Goal: Task Accomplishment & Management: Use online tool/utility

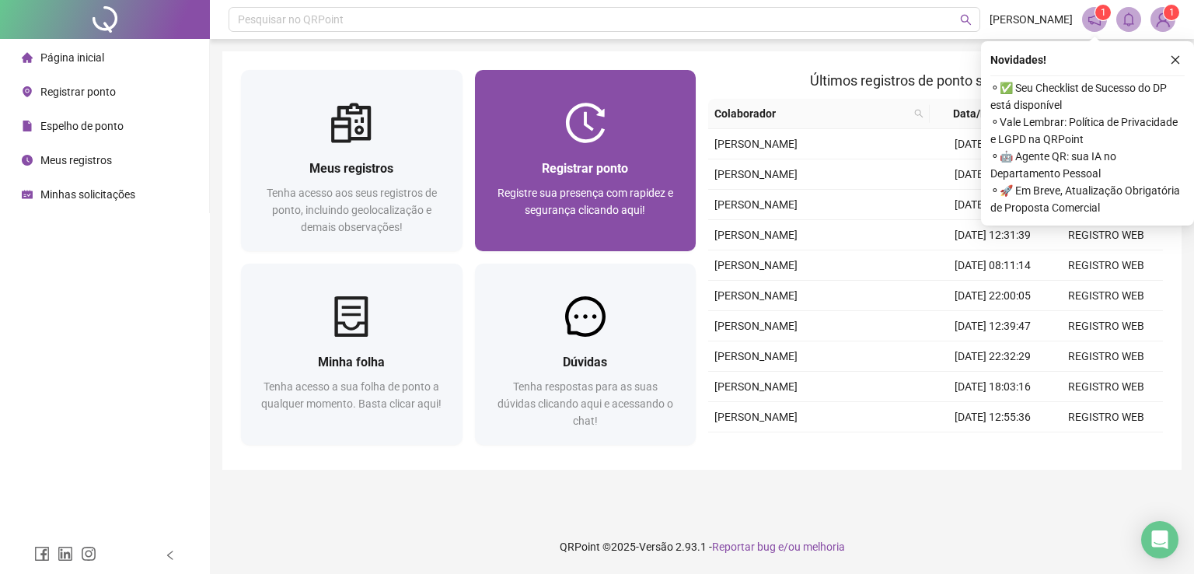
click at [524, 111] on div at bounding box center [586, 123] width 222 height 40
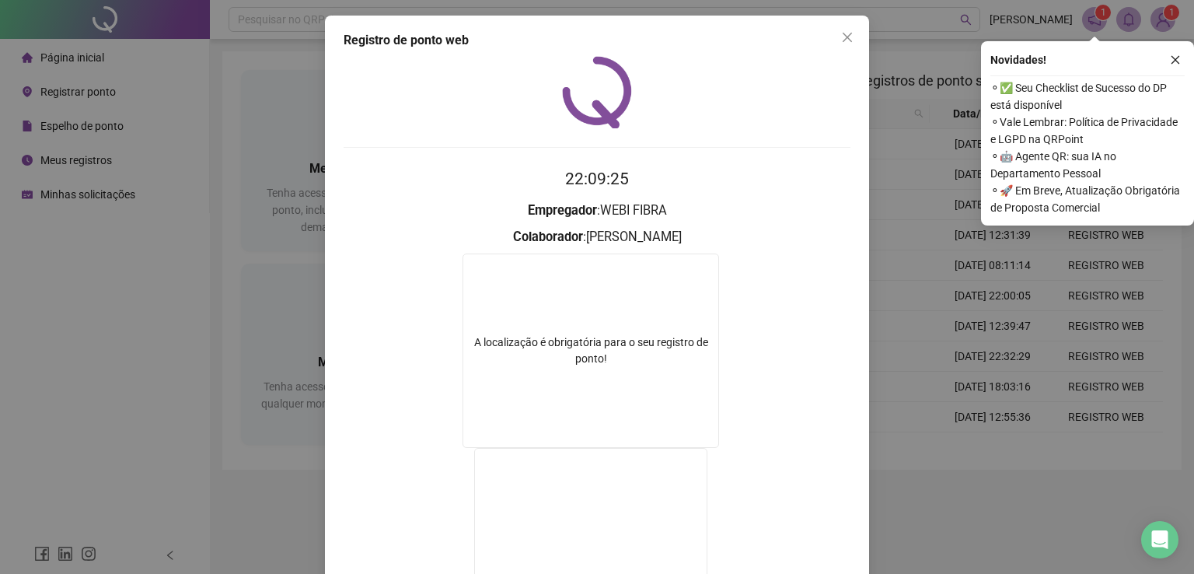
click at [1035, 188] on span "⚬ 🚀 Em Breve, Atualização Obrigatória de Proposta Comercial" at bounding box center [1087, 199] width 194 height 34
click at [979, 147] on div "Registro [PERSON_NAME] web 22:09:26 Empregador : WEBI FIBRA Colaborador : [PERS…" at bounding box center [597, 287] width 1194 height 574
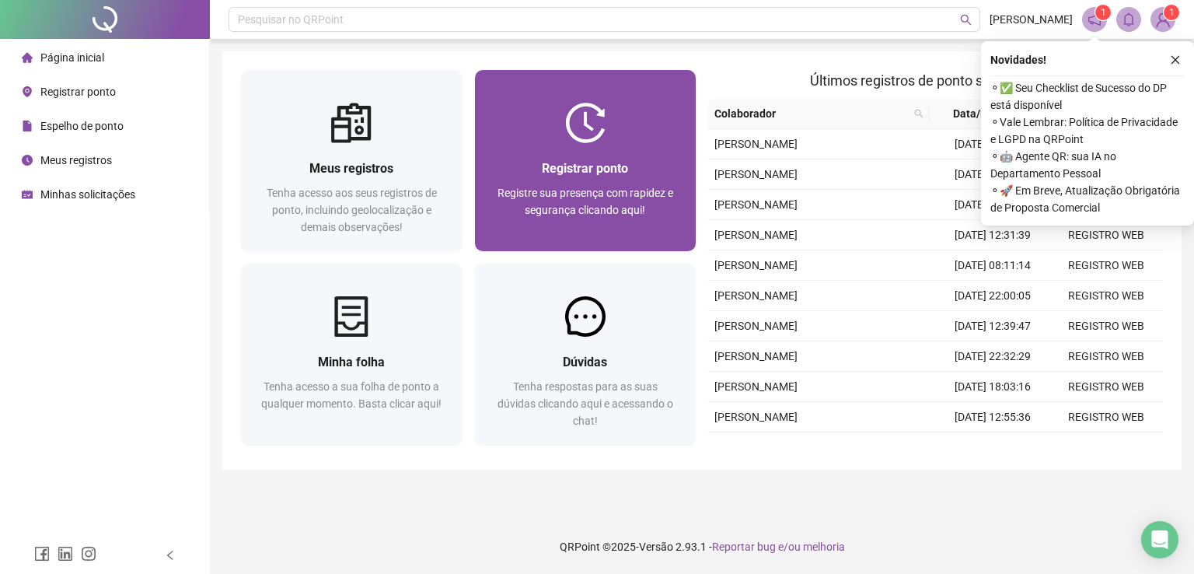
click at [674, 164] on div "Registrar ponto" at bounding box center [586, 168] width 184 height 19
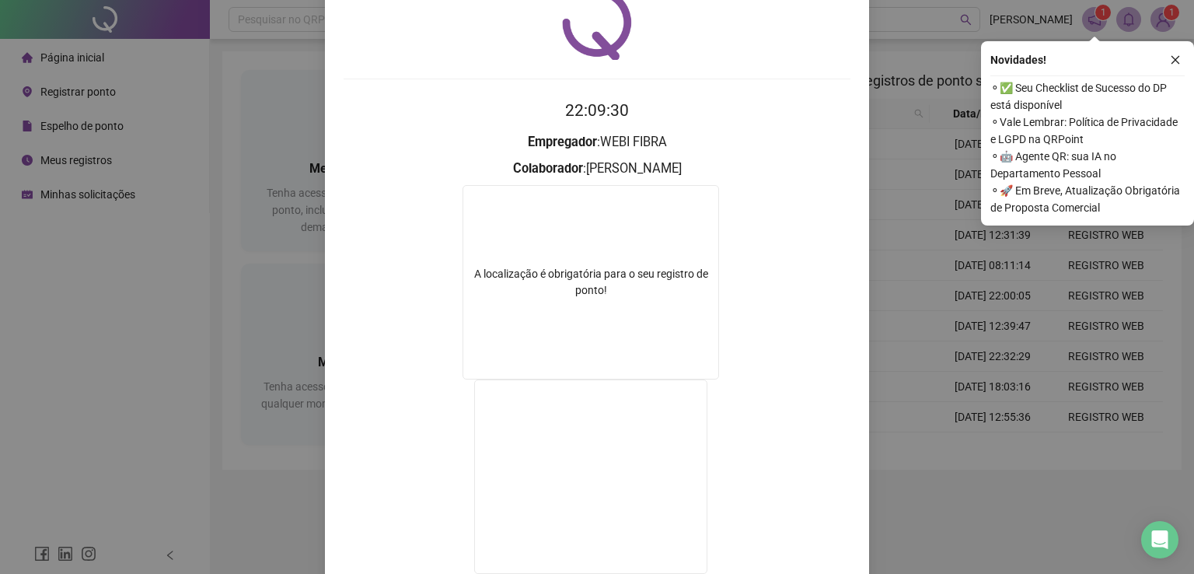
scroll to position [175, 0]
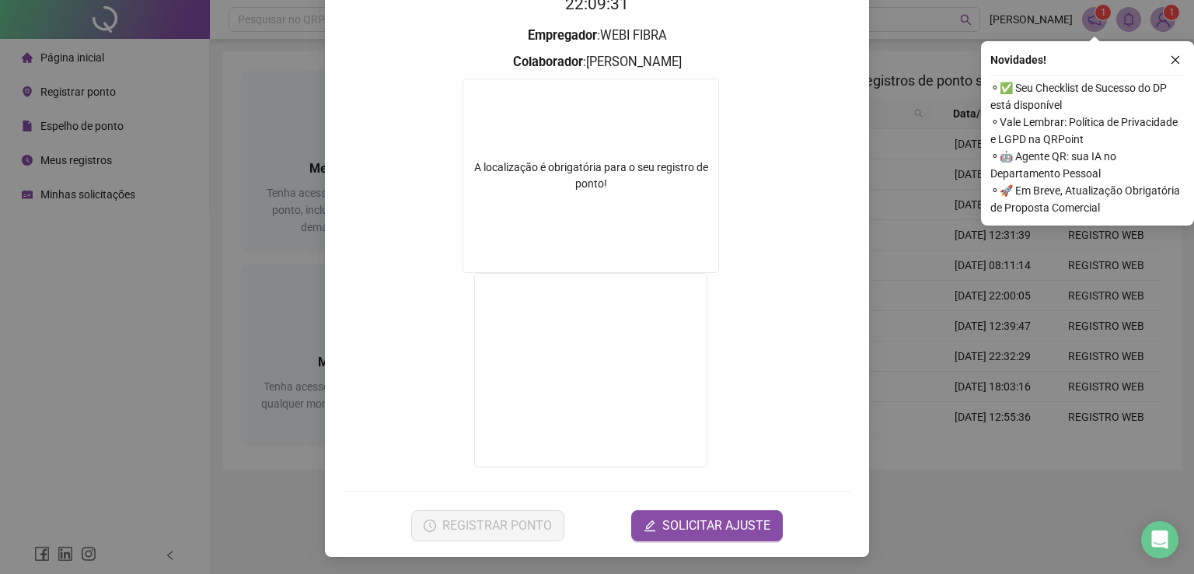
click at [978, 305] on div "Registro [PERSON_NAME] web 22:09:31 Empregador : WEBI FIBRA Colaborador : [PERS…" at bounding box center [597, 287] width 1194 height 574
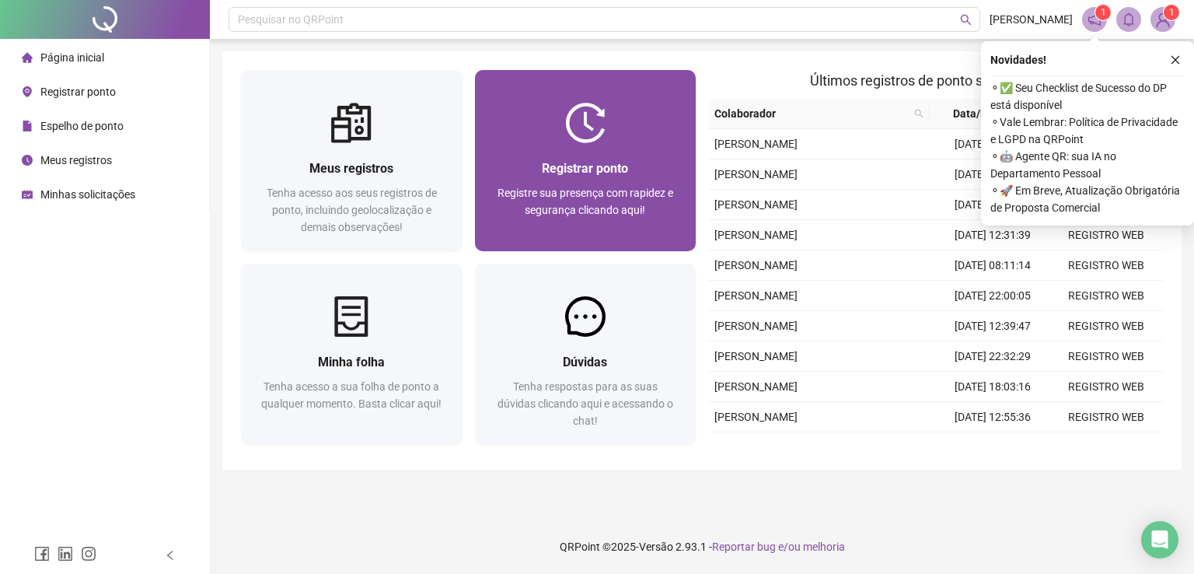
click at [537, 183] on div "Registrar ponto Registre sua presença com rapidez e segurança clicando aqui!" at bounding box center [586, 197] width 184 height 77
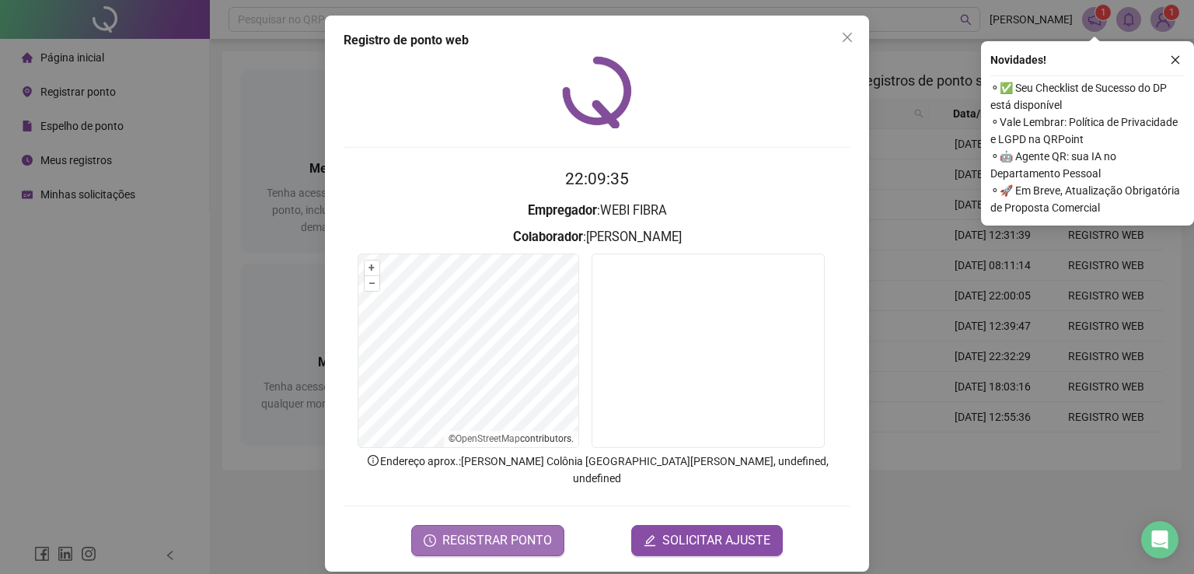
click at [503, 531] on span "REGISTRAR PONTO" at bounding box center [497, 540] width 110 height 19
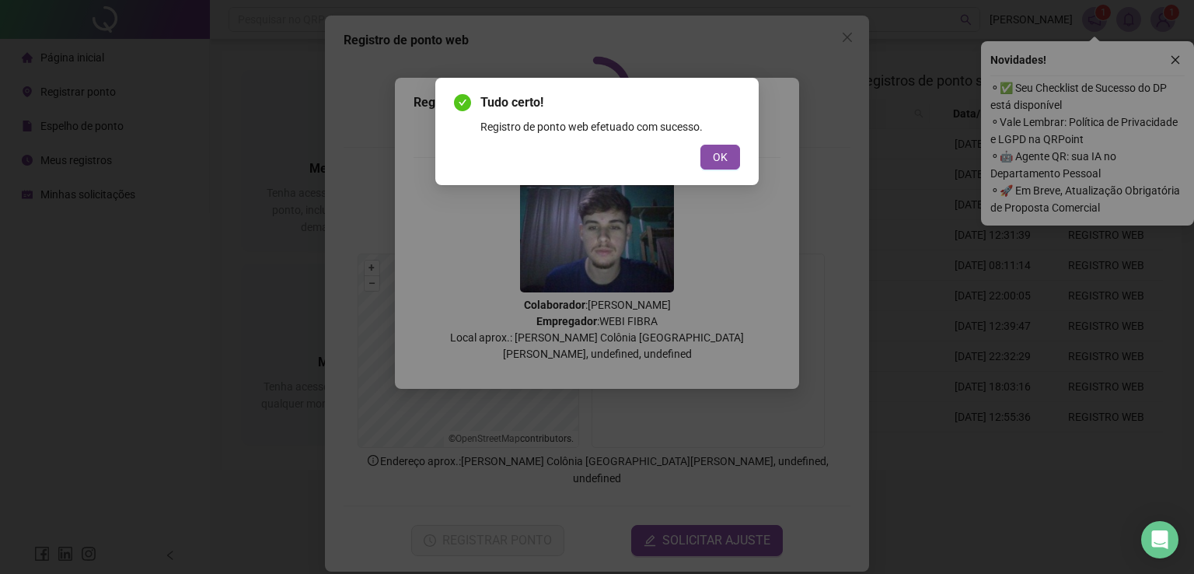
click at [981, 287] on div "Tudo certo! Registro de ponto web efetuado com sucesso. OK" at bounding box center [597, 287] width 1194 height 574
click at [720, 158] on span "OK" at bounding box center [720, 156] width 15 height 17
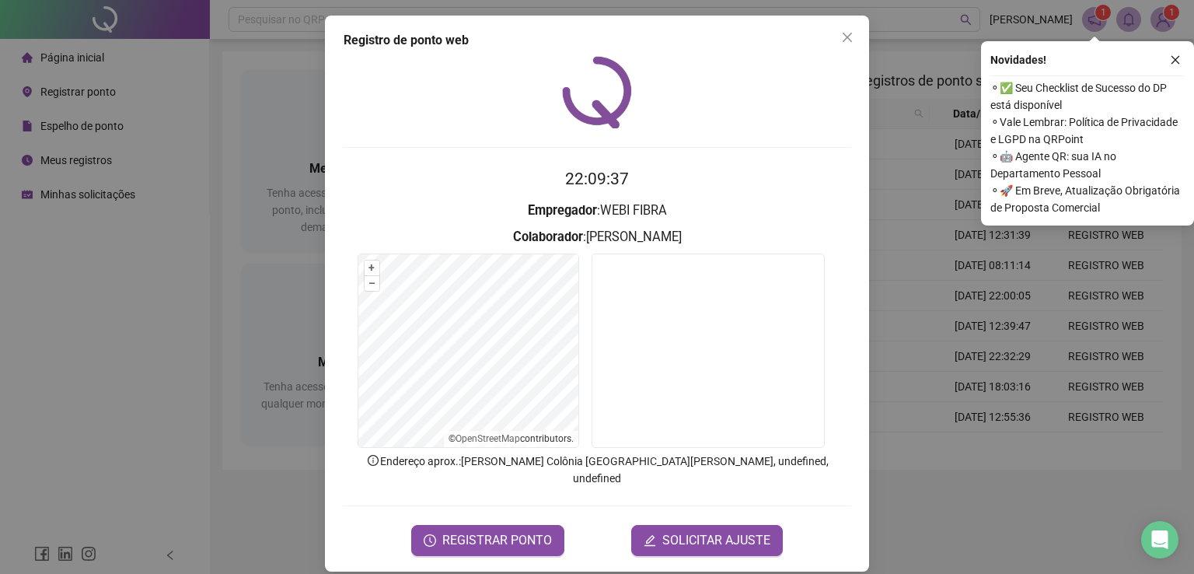
click at [1009, 315] on div "Registro [PERSON_NAME] web 22:09:37 Empregador : WEBI FIBRA Colaborador : [PERS…" at bounding box center [597, 287] width 1194 height 574
